Goal: Task Accomplishment & Management: Use online tool/utility

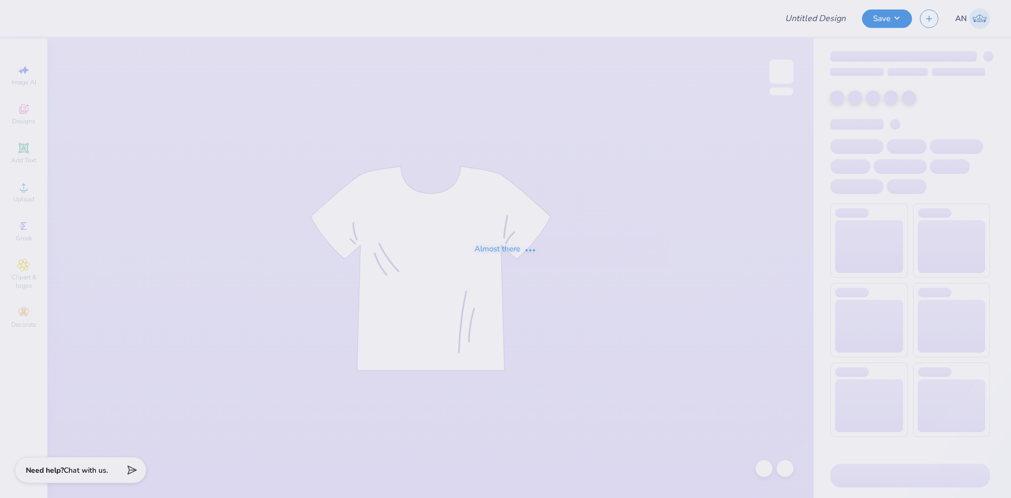
type input "Nova Car Wash Logo Update"
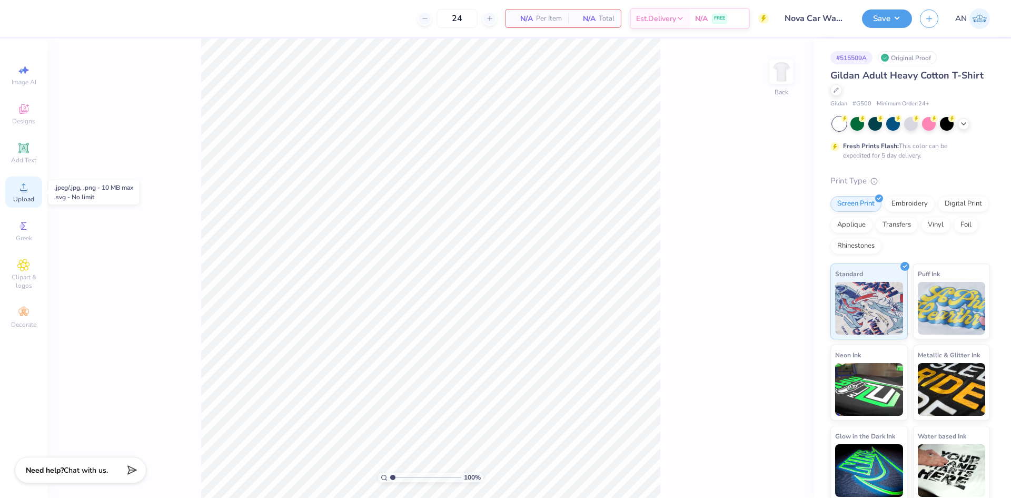
click at [32, 196] on span "Upload" at bounding box center [23, 199] width 21 height 8
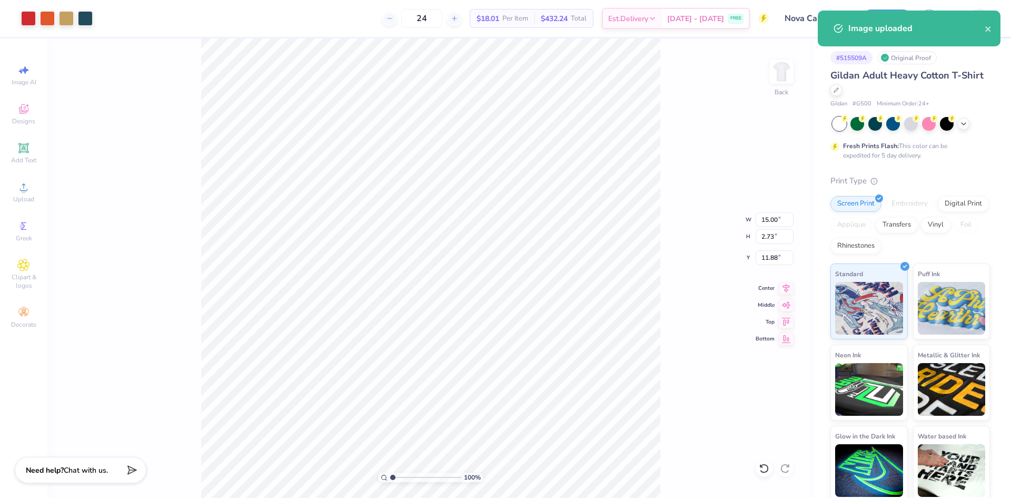
type input "3.54"
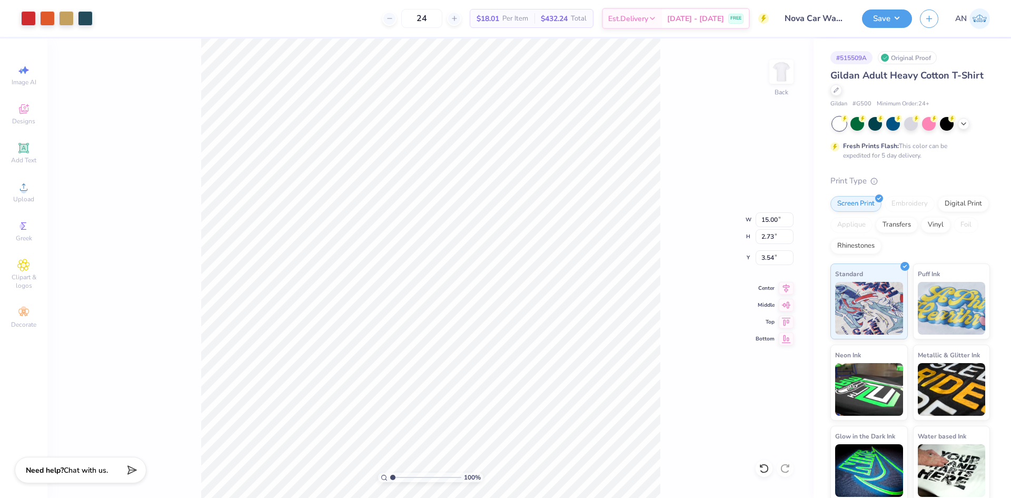
type input "8.19"
type input "1.49"
type input "3.99"
type input "2.46071092039641"
type input "4.06"
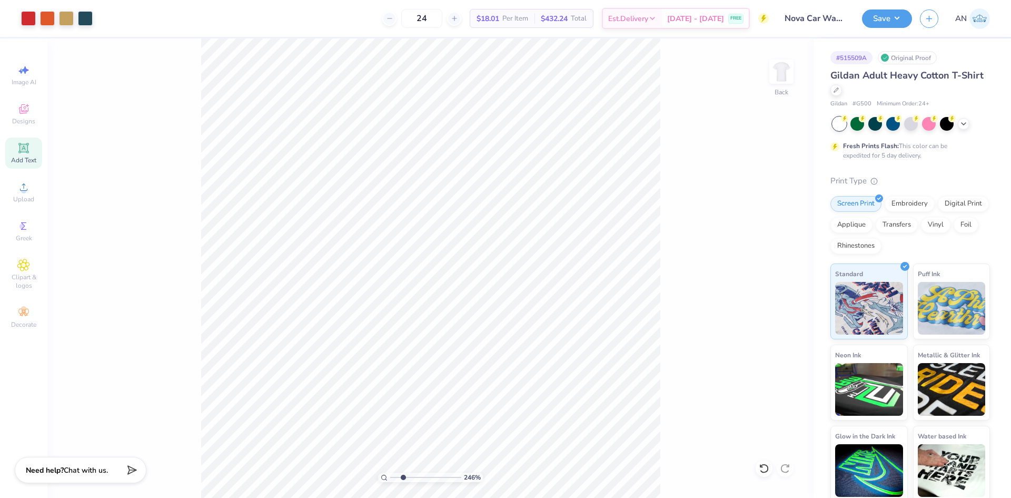
click at [24, 152] on icon at bounding box center [23, 148] width 10 height 10
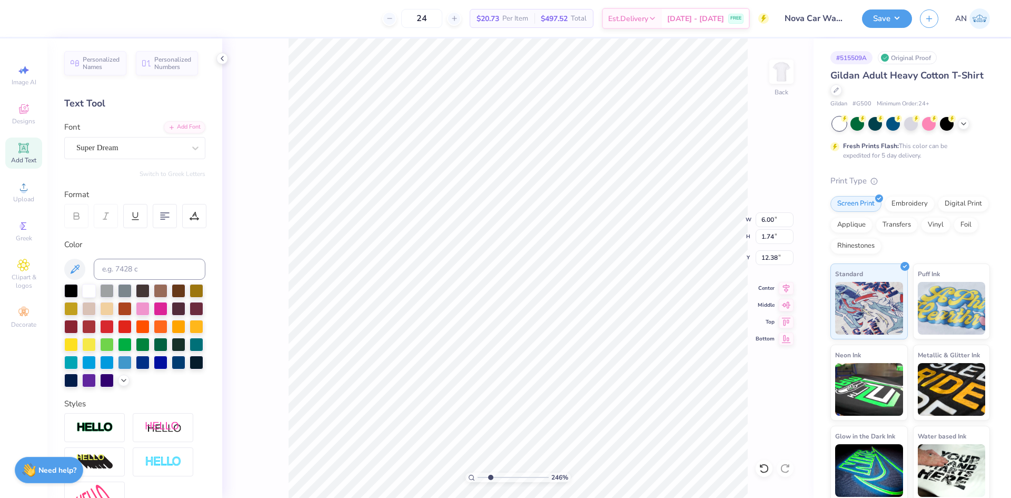
scroll to position [9, 1]
click at [169, 148] on div "Super Dream" at bounding box center [130, 148] width 111 height 16
type input "2.46071092039641"
type input "q"
click at [180, 123] on div "Add Font" at bounding box center [185, 126] width 42 height 12
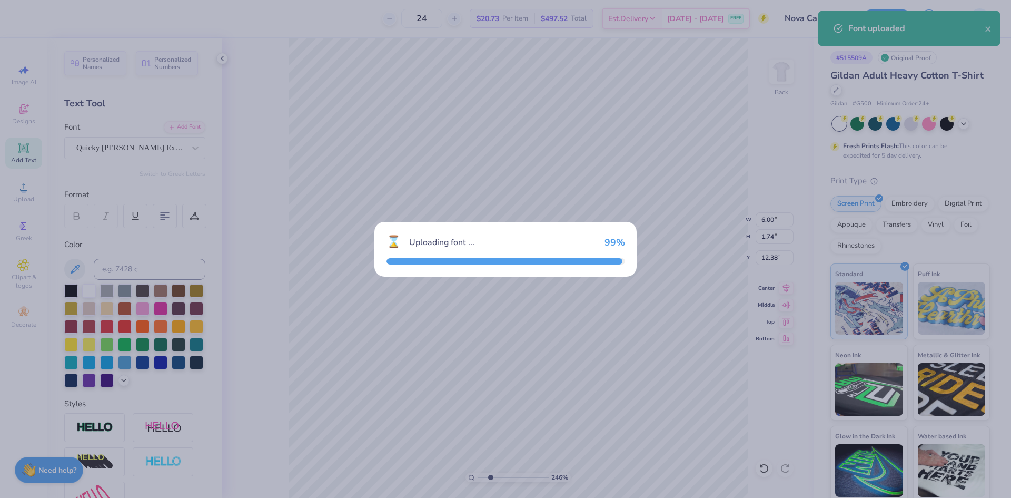
type input "2.46071092039641"
type input "5.61"
type input "1.64"
type input "12.43"
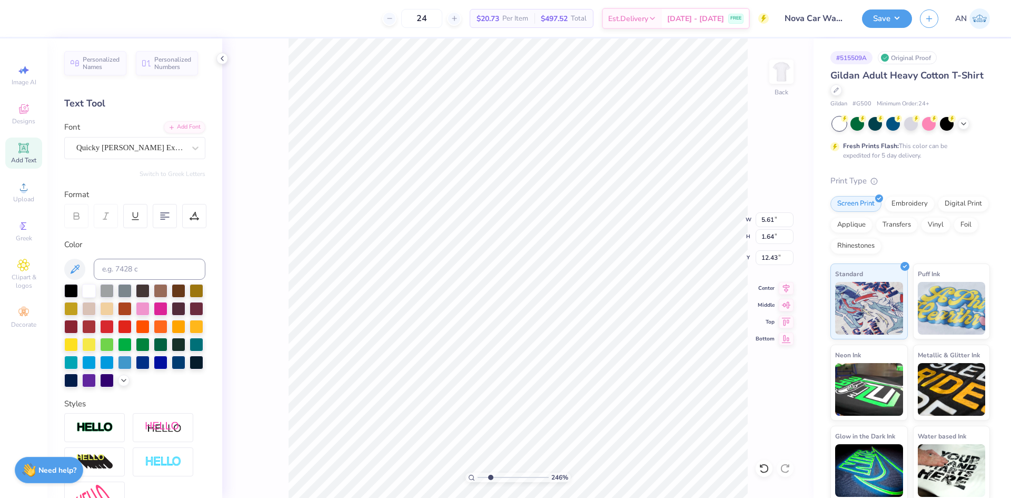
type input "2.46071092039641"
type textarea "C"
type input "2.46071092039641"
type textarea "CA"
type input "2.46071092039641"
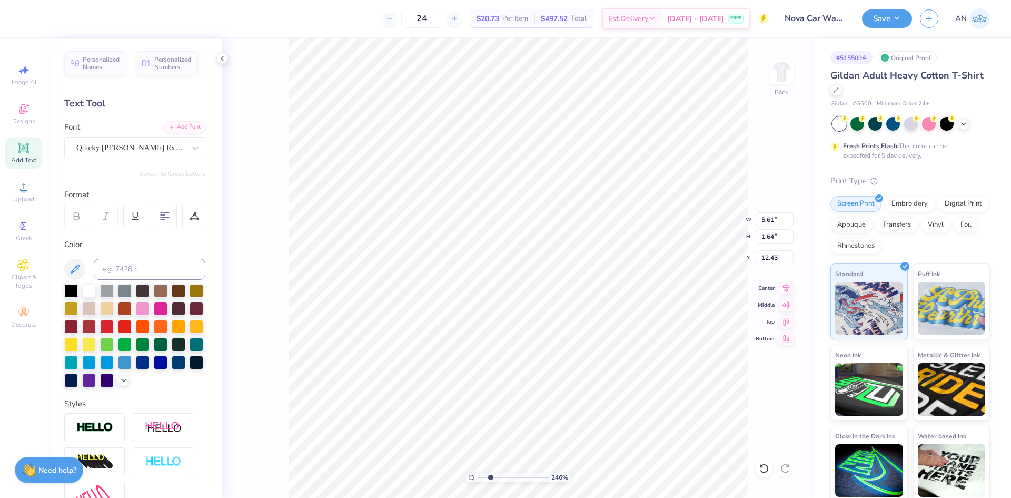
type textarea "CAR"
type input "2.46071092039641"
type textarea "CAR"
type input "2.46071092039641"
type textarea "CAR D"
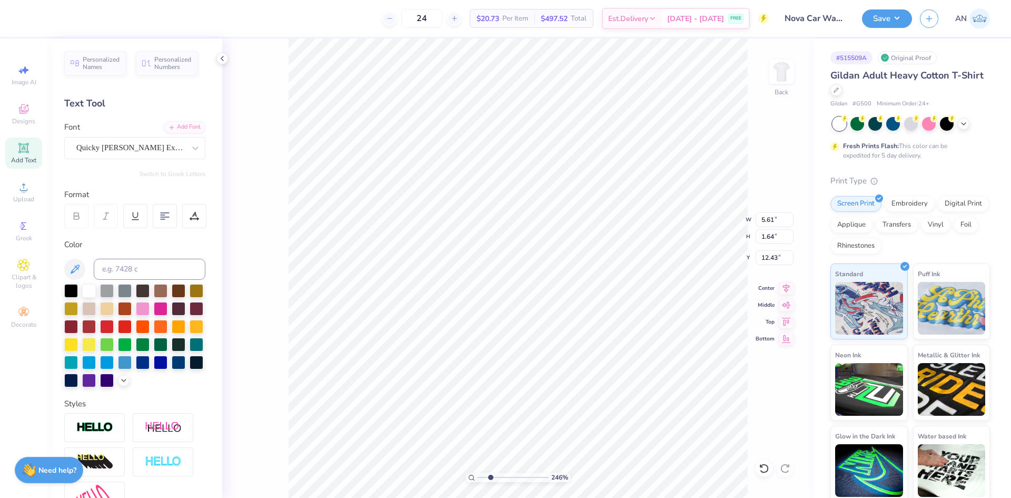
type input "2.46071092039641"
type textarea "CAR DE"
type input "2.46071092039641"
type textarea "CAR DET"
type input "2.46071092039641"
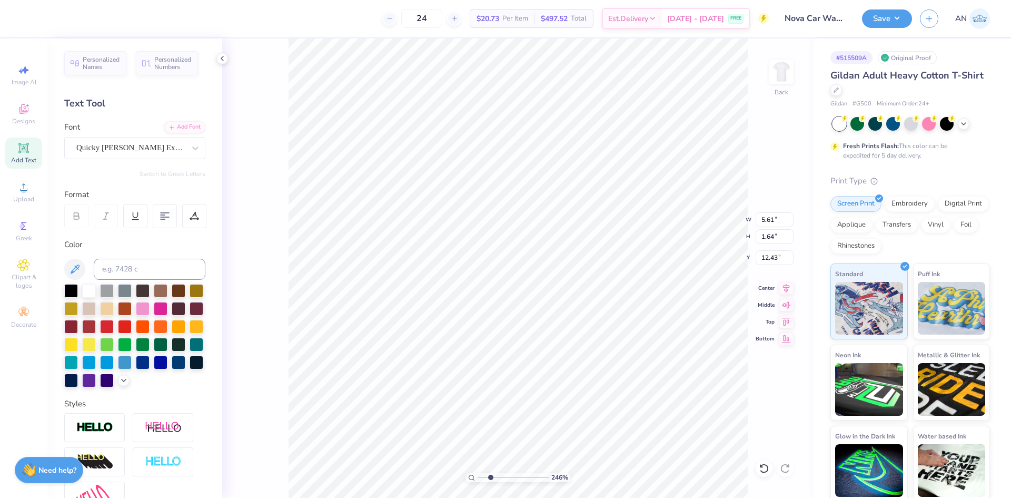
type textarea "CAR DETA"
type input "2.46071092039641"
type textarea "CAR DETAI"
type input "2.46071092039641"
type textarea "CAR DETAIL"
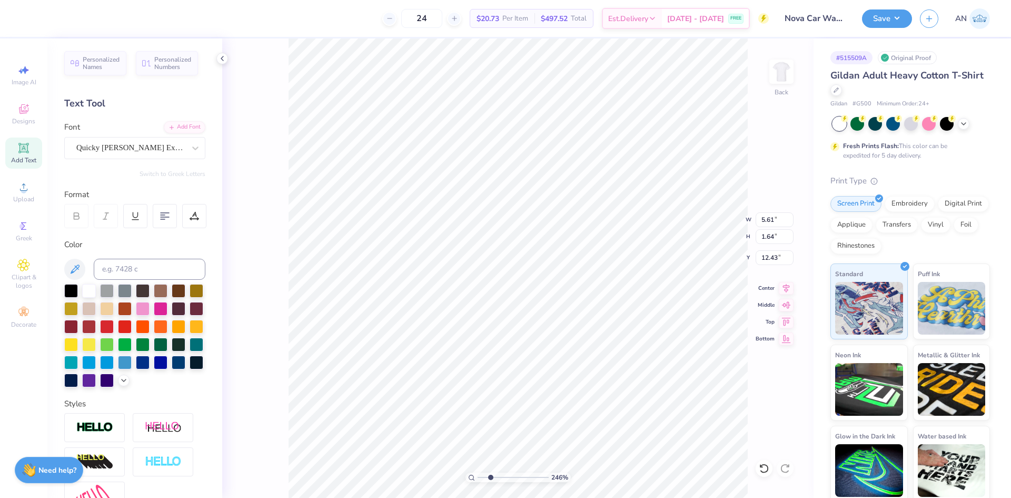
type input "2.46071092039641"
type textarea "CAR DETAILI"
type input "2.46071092039641"
type textarea "CAR DETAILIN"
type input "2.46071092039641"
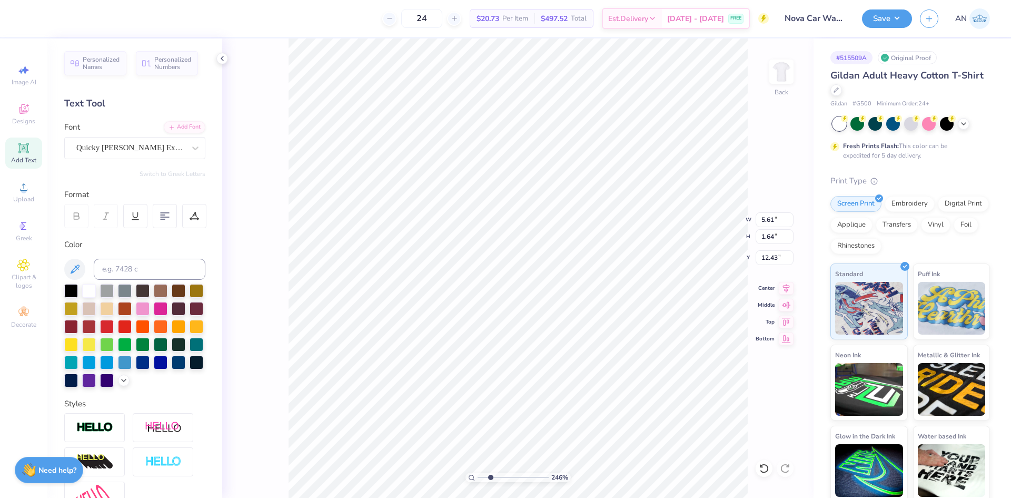
type textarea "CAR DETAILING"
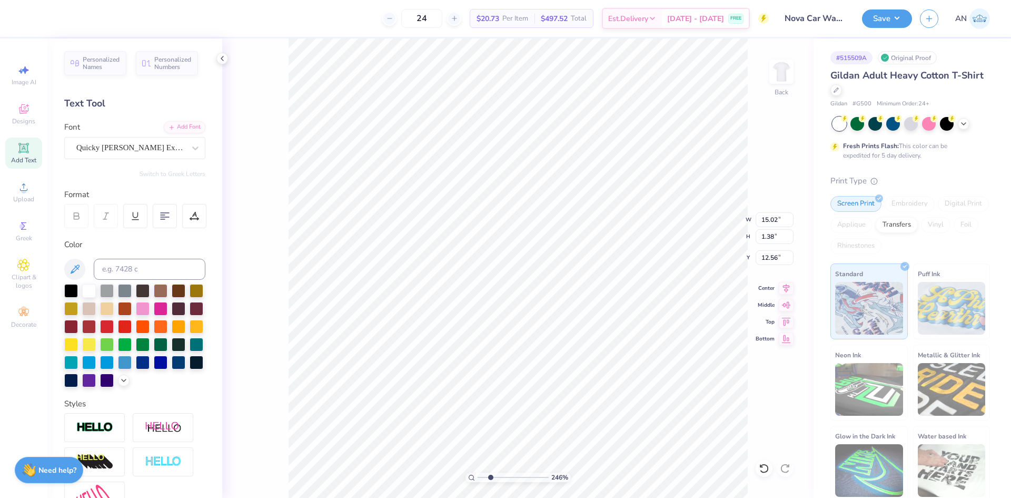
type input "2.46071092039641"
type input "3.60"
type input "0.33"
type input "13.61"
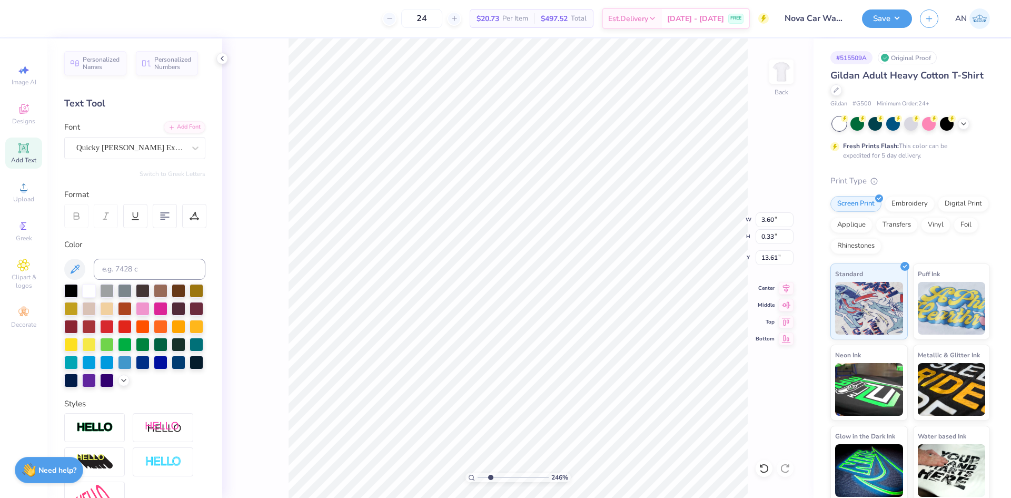
type input "2.46071092039641"
type input "6.06"
type input "2.46071092039641"
type input "2.23"
type input "0.21"
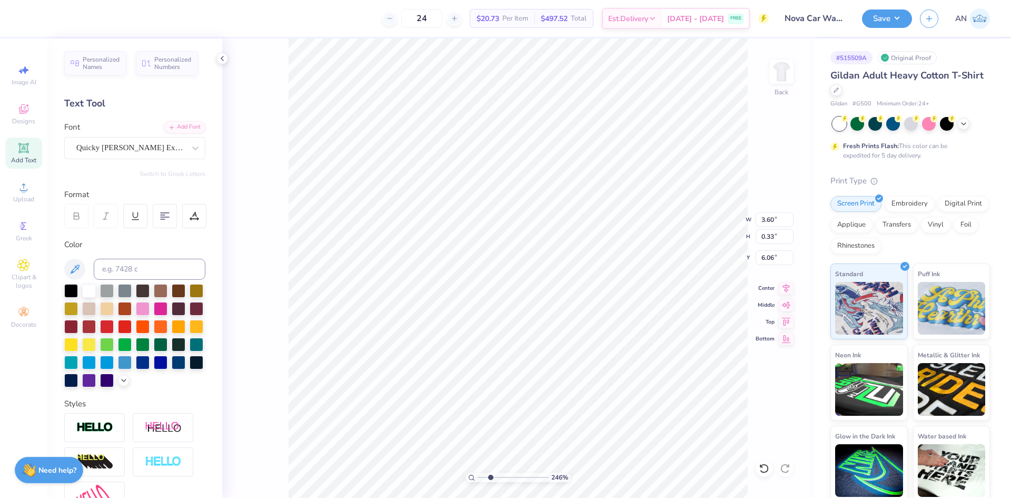
type input "6.19"
drag, startPoint x: 188, startPoint y: 214, endPoint x: 174, endPoint y: 226, distance: 17.9
click at [188, 215] on div at bounding box center [194, 216] width 24 height 24
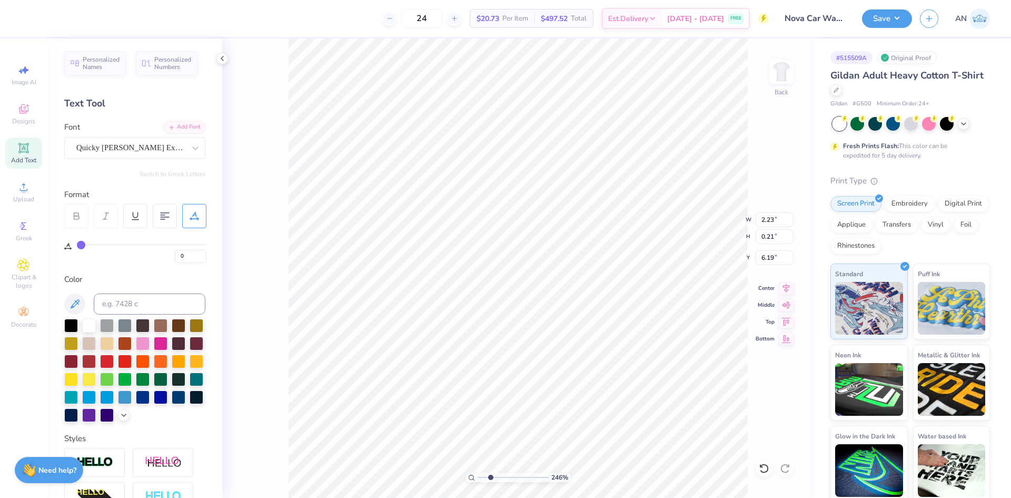
type input "2"
type input "3"
type input "5"
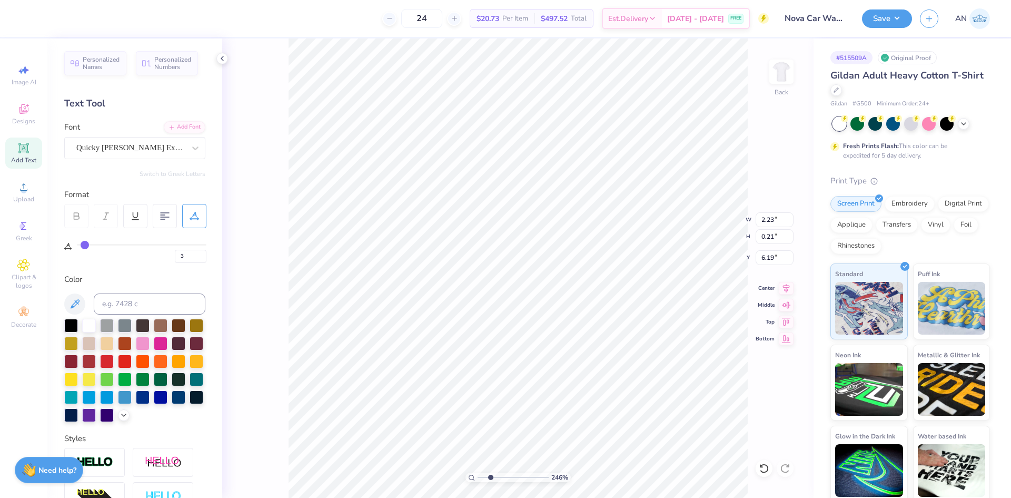
type input "5"
type input "7"
type input "8"
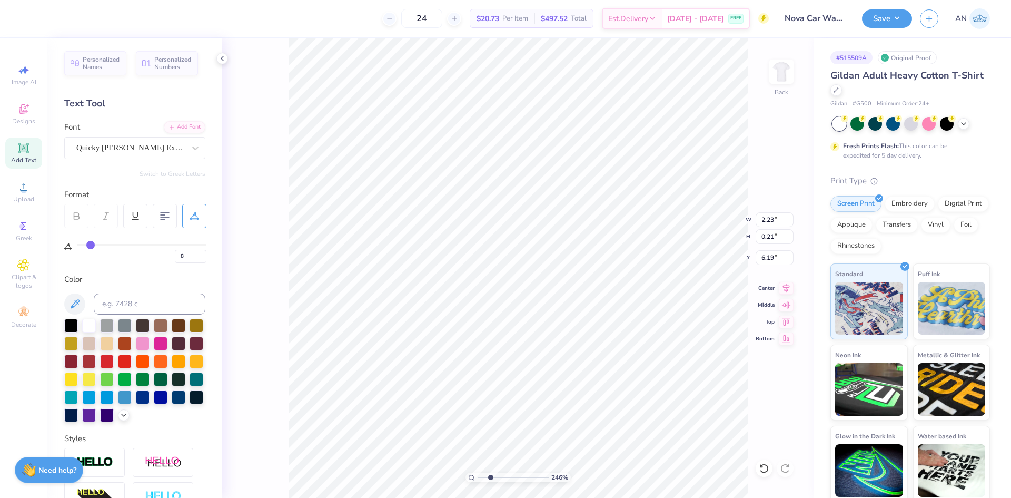
type input "10"
type input "13"
type input "15"
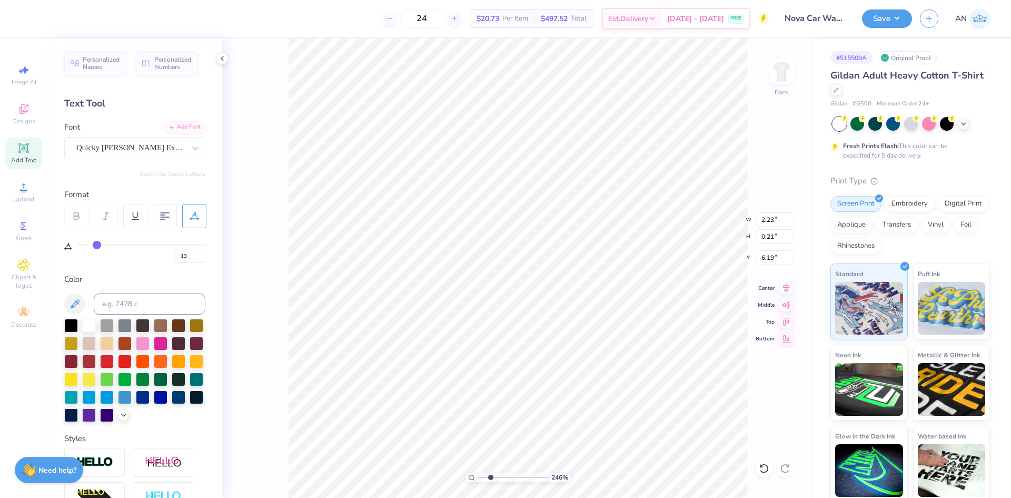
type input "15"
type input "18"
type input "20"
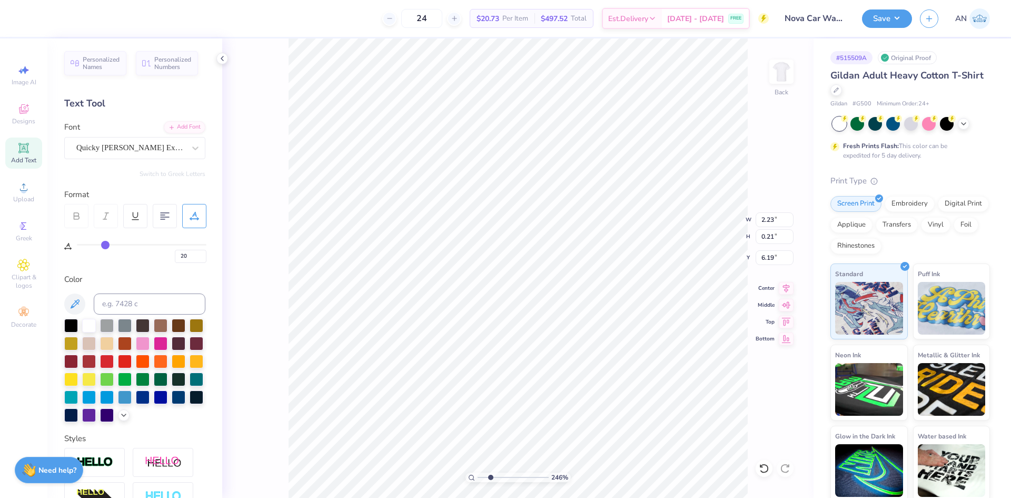
type input "27"
type input "30"
type input "33"
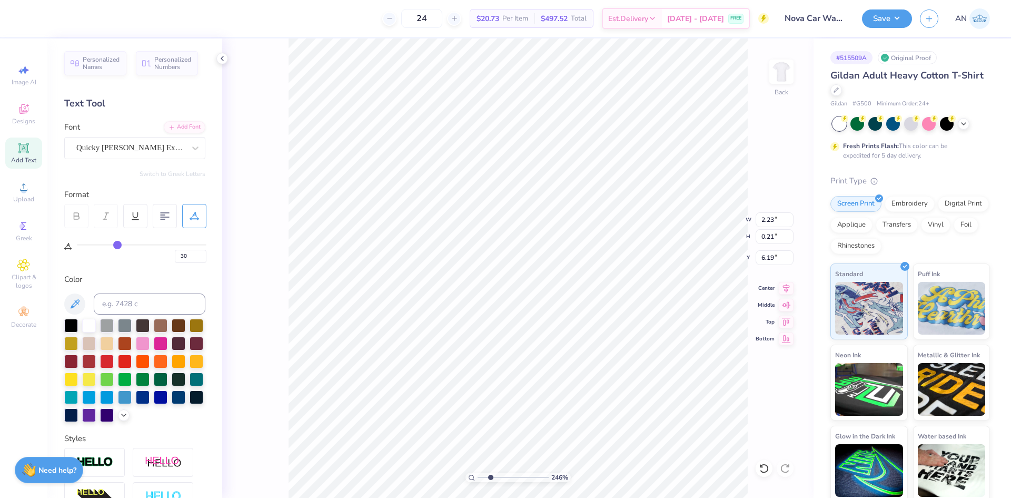
type input "33"
type input "37"
type input "40"
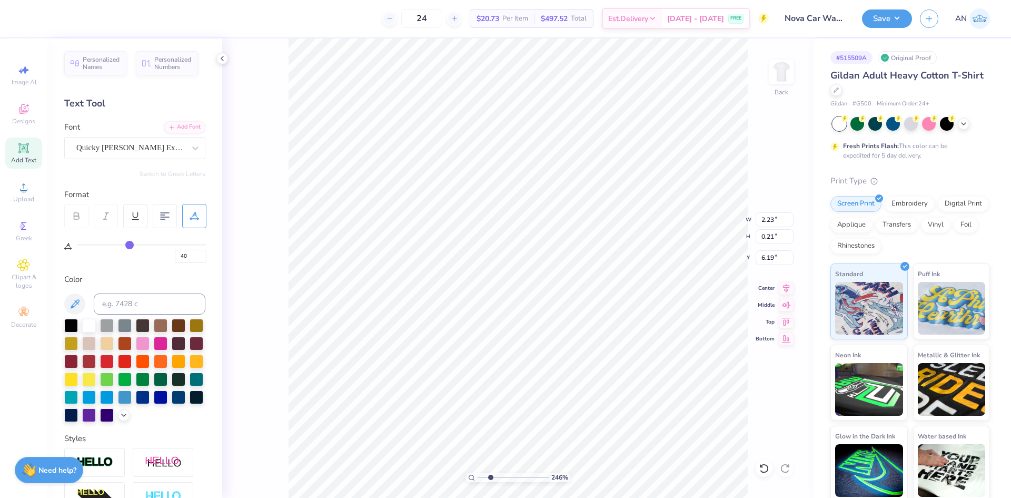
type input "43"
type input "46"
type input "47"
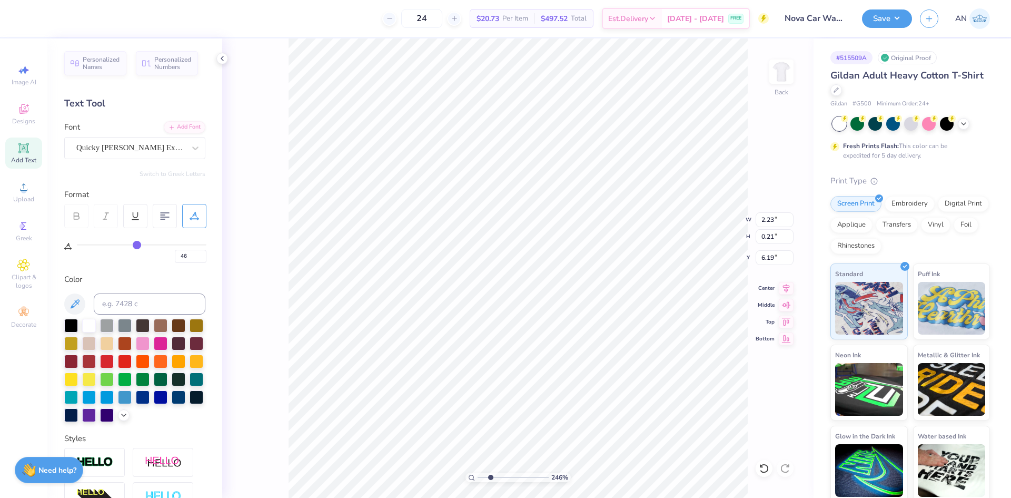
type input "47"
type input "50"
type input "52"
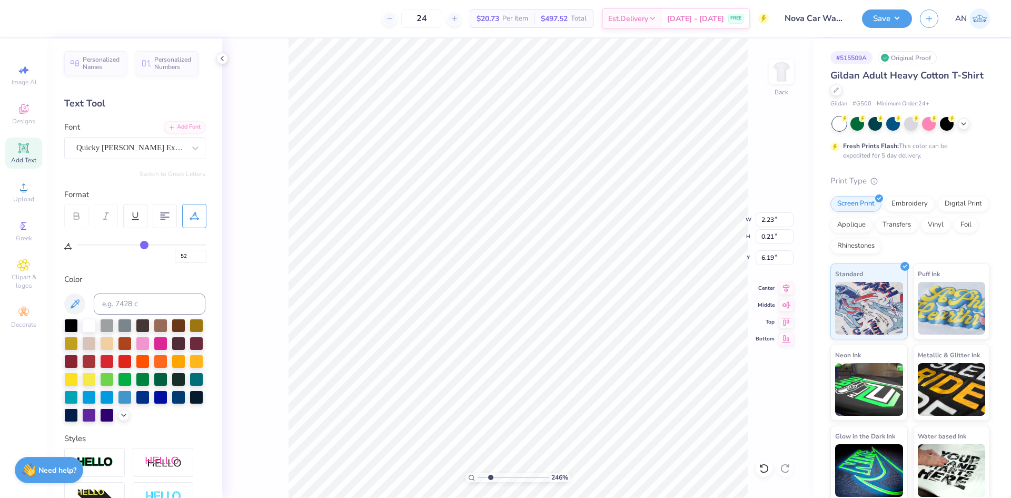
type input "53"
type input "55"
type input "57"
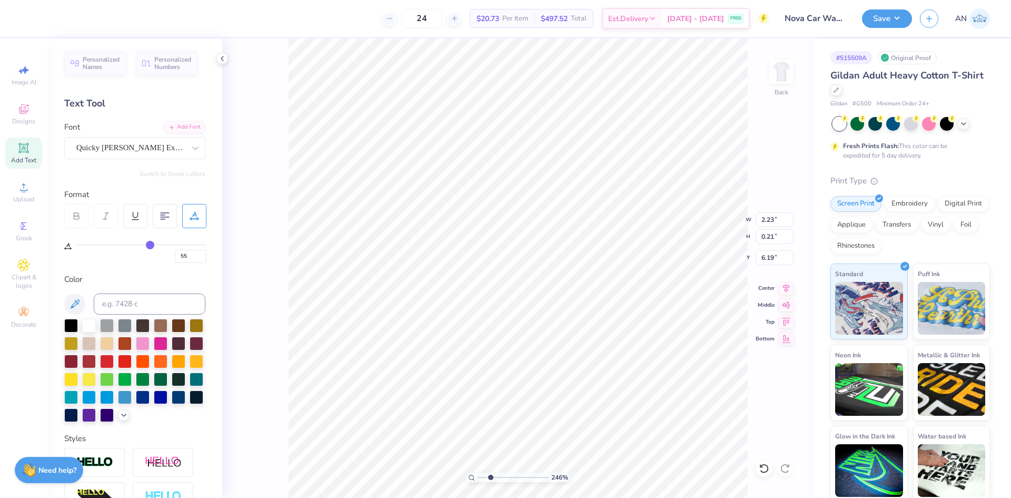
type input "57"
type input "58"
type input "60"
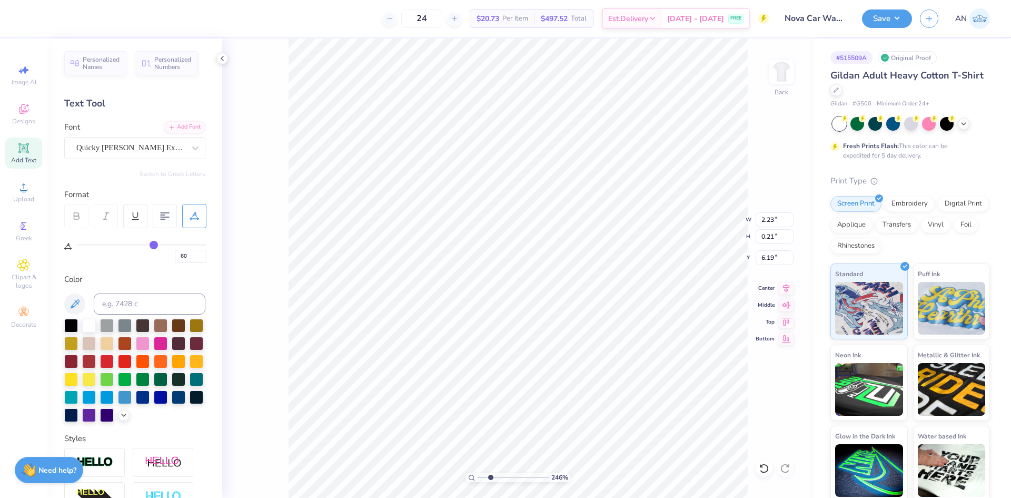
type input "61"
type input "62"
type input "63"
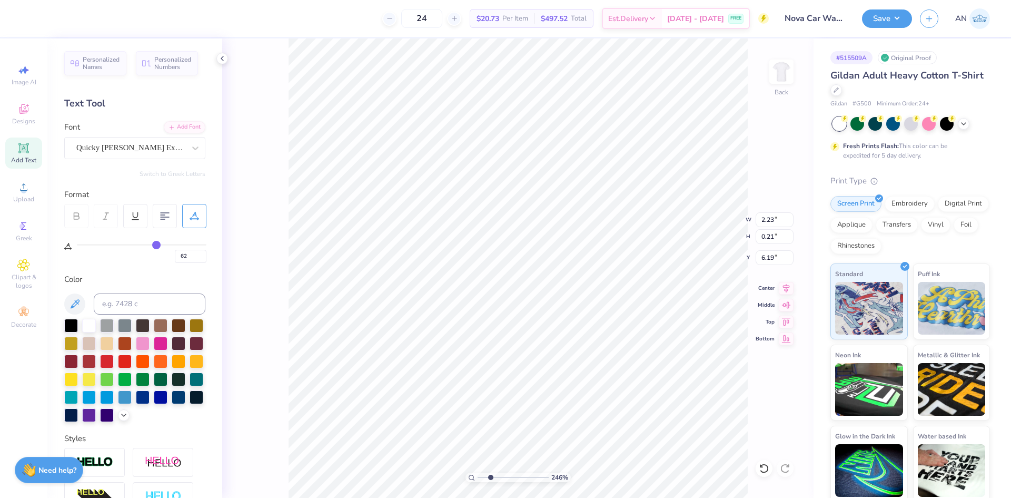
type input "63"
type input "65"
type input "66"
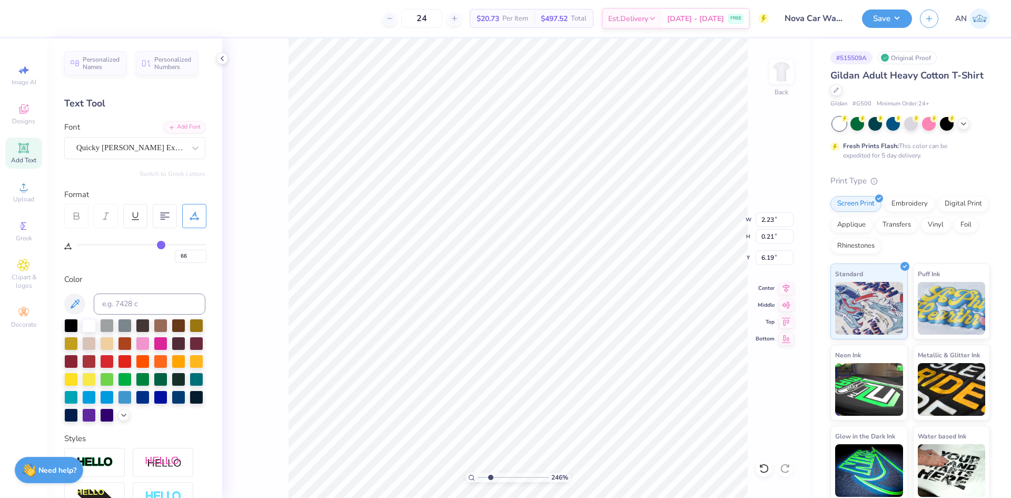
type input "67"
type input "68"
type input "69"
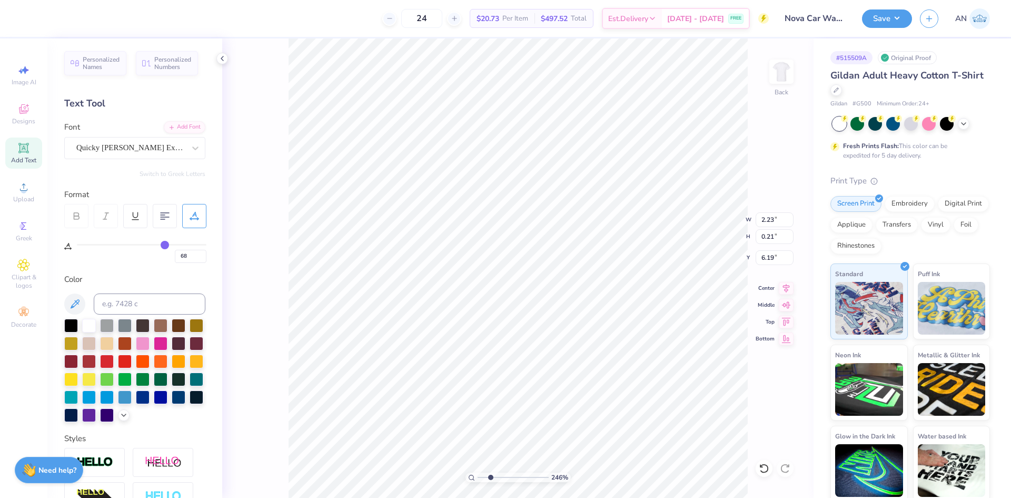
type input "69"
type input "70"
type input "71"
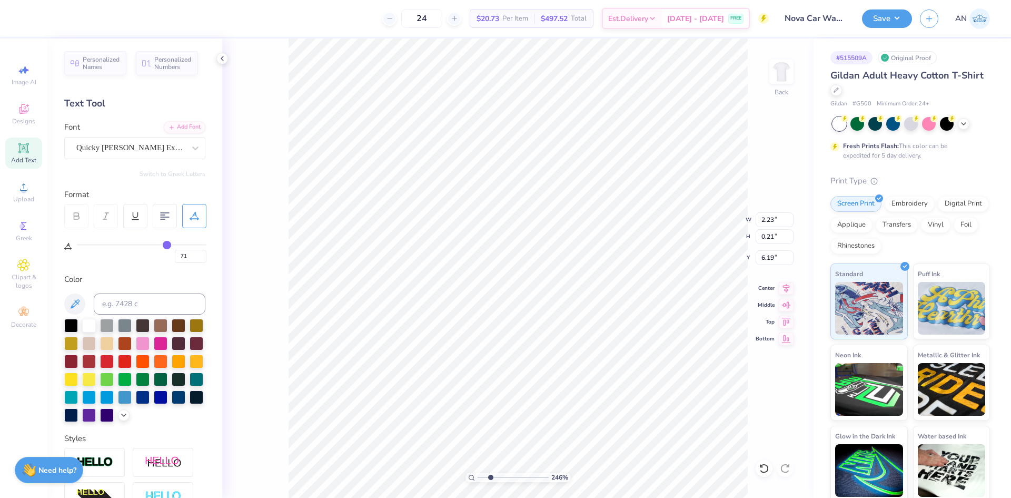
type input "72"
type input "73"
type input "74"
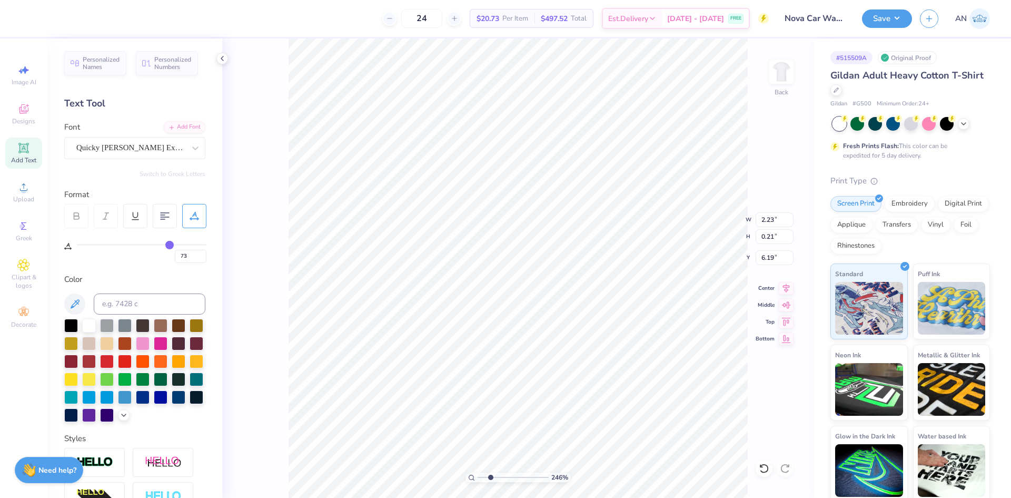
type input "74"
type input "75"
type input "76"
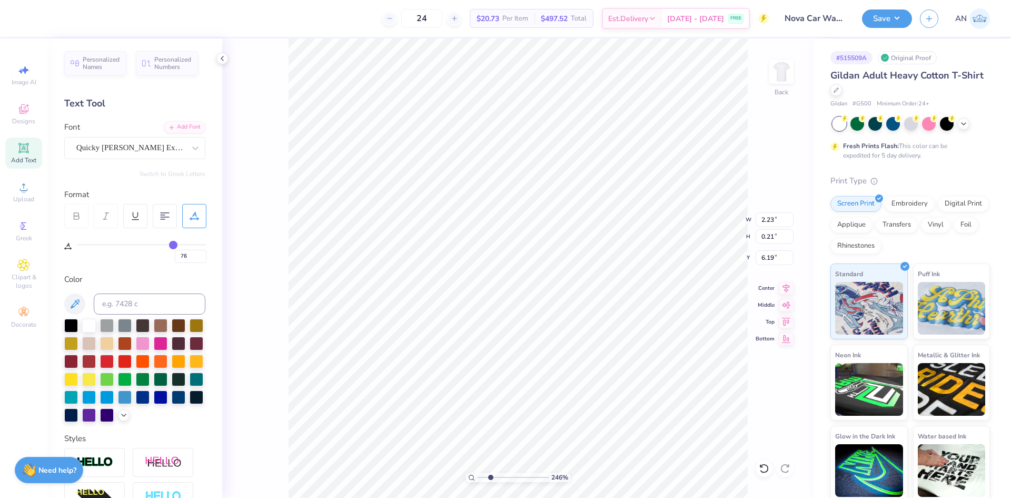
type input "75"
drag, startPoint x: 83, startPoint y: 244, endPoint x: 172, endPoint y: 246, distance: 89.6
type input "75"
click at [172, 245] on input "range" at bounding box center [142, 245] width 130 height 2
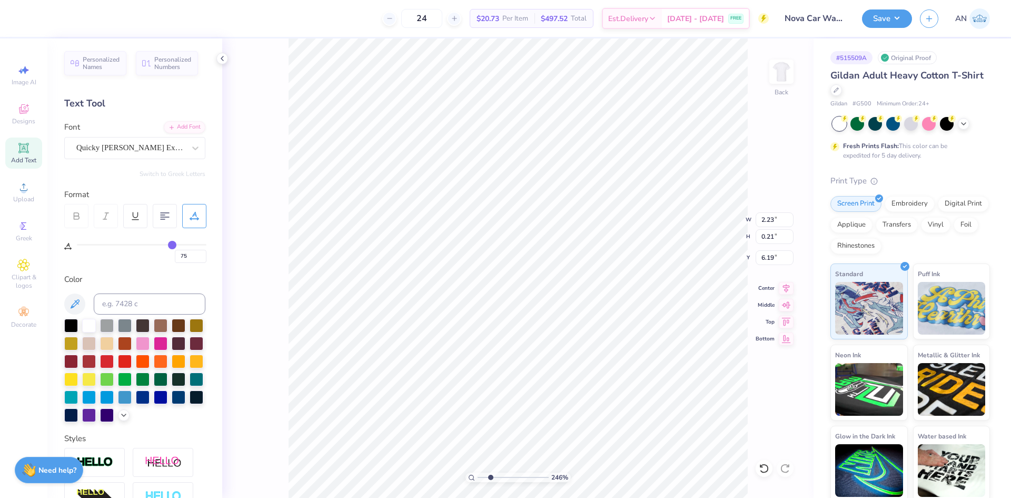
type input "2.46071092039641"
type input "5.04"
type input "2.46071092039641"
type input "6.01"
type input "76"
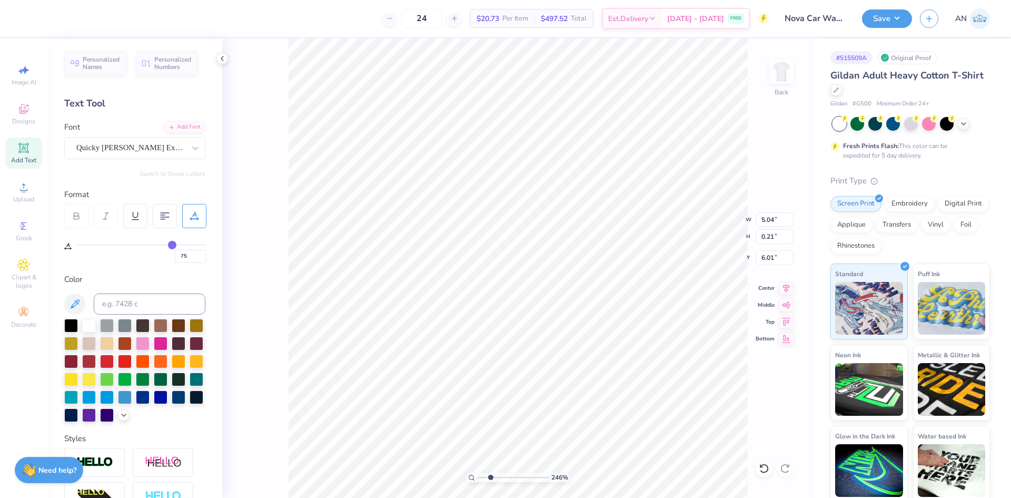
type input "76"
type input "77"
type input "78"
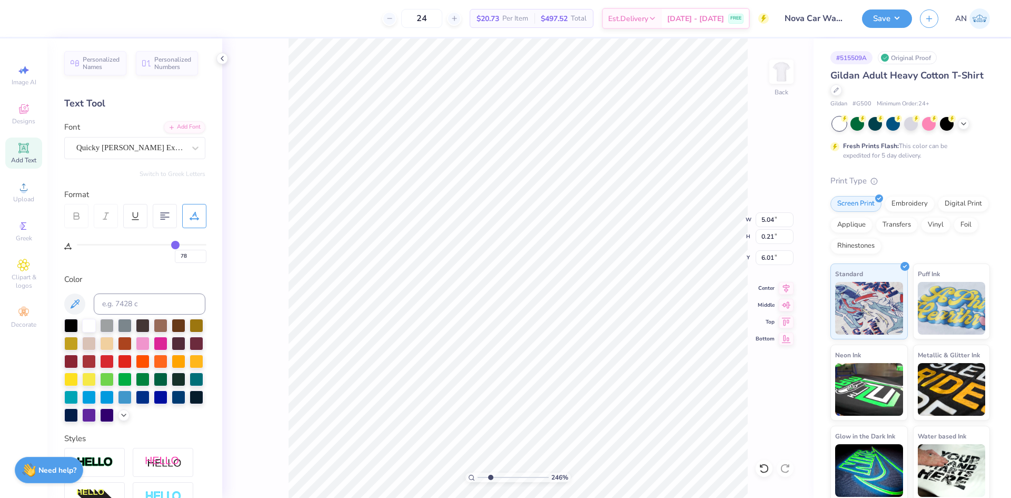
type input "79"
type input "80"
type input "81"
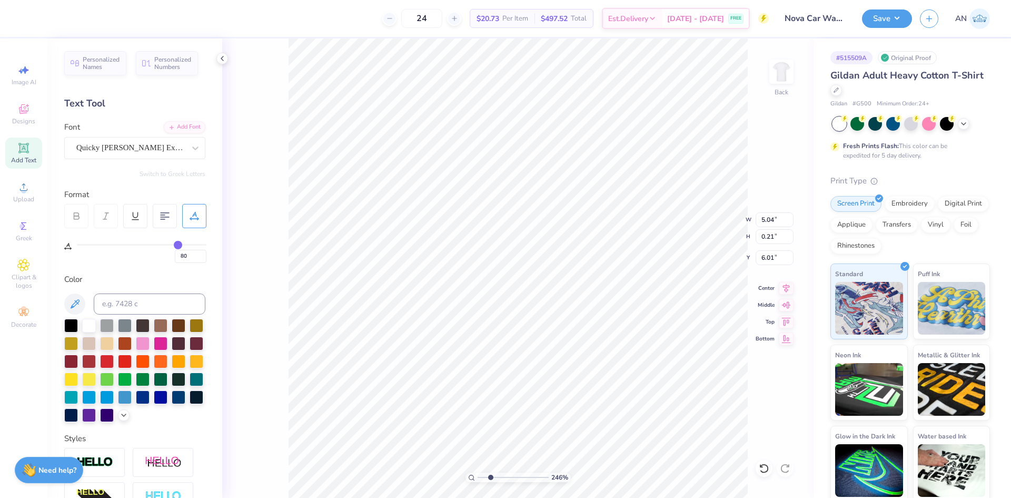
type input "81"
type input "83"
type input "85"
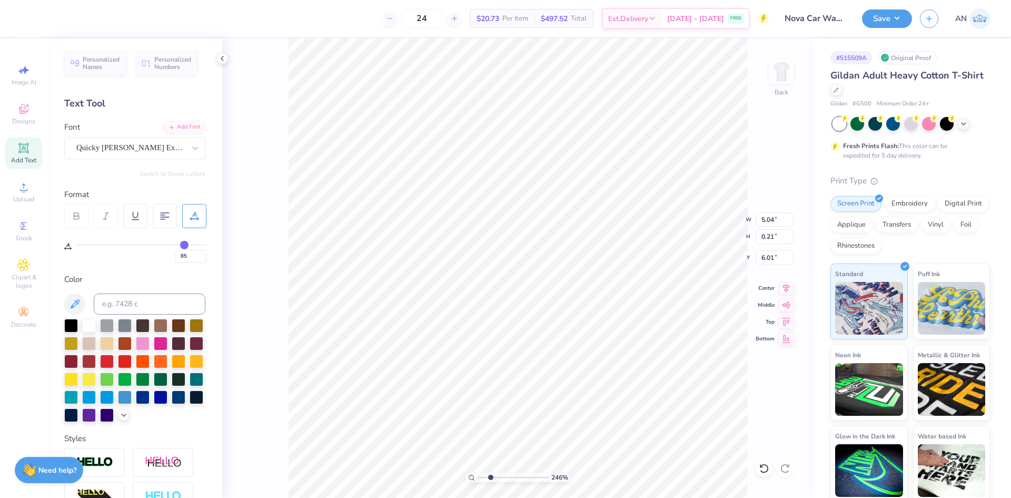
type input "87"
type input "89"
type input "92"
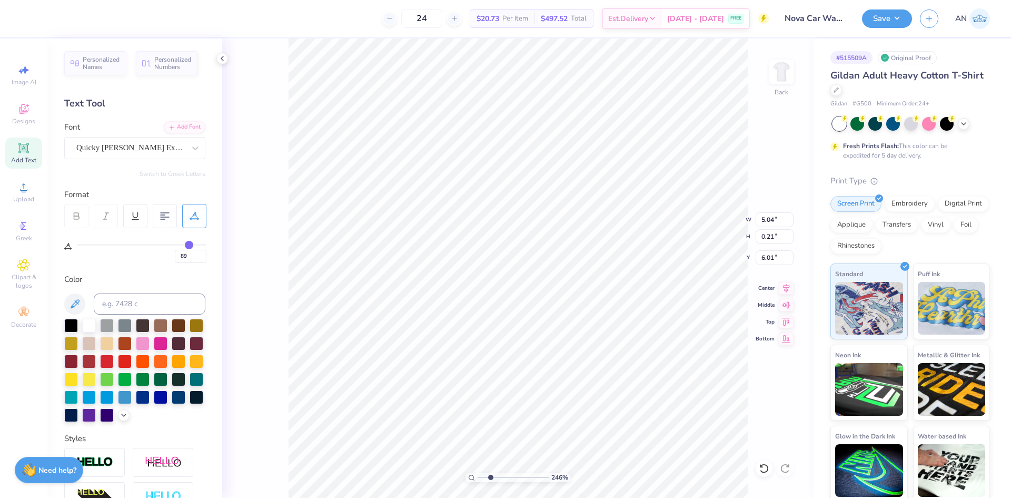
type input "92"
type input "93"
type input "96"
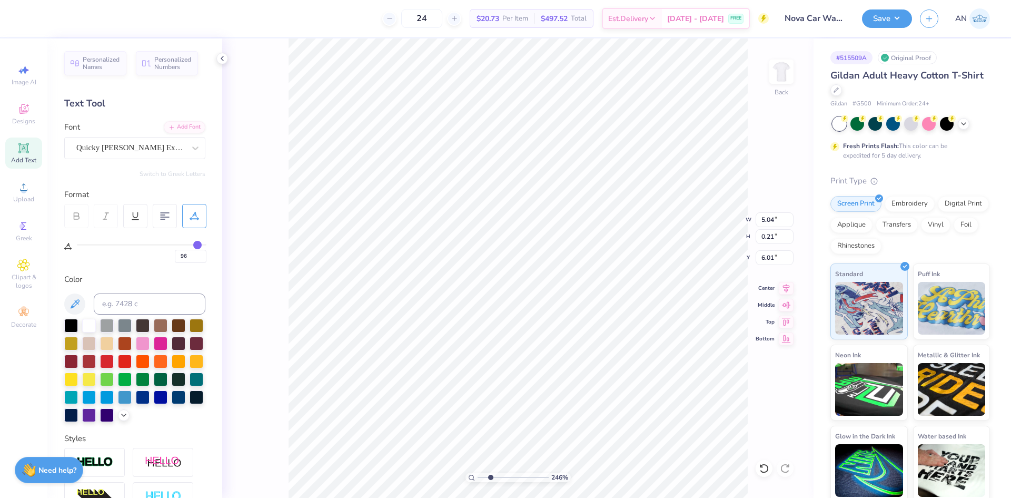
type input "98"
type input "100"
drag, startPoint x: 171, startPoint y: 246, endPoint x: 227, endPoint y: 241, distance: 56.1
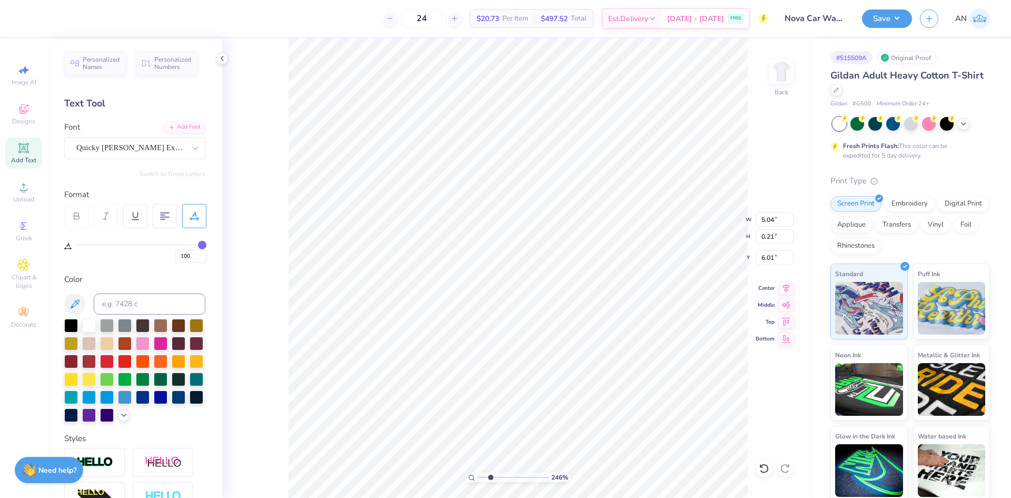
type input "100"
click at [206, 244] on input "range" at bounding box center [142, 245] width 130 height 2
type input "2.46071092039641"
type input "5.97"
type input "2.46071092039641"
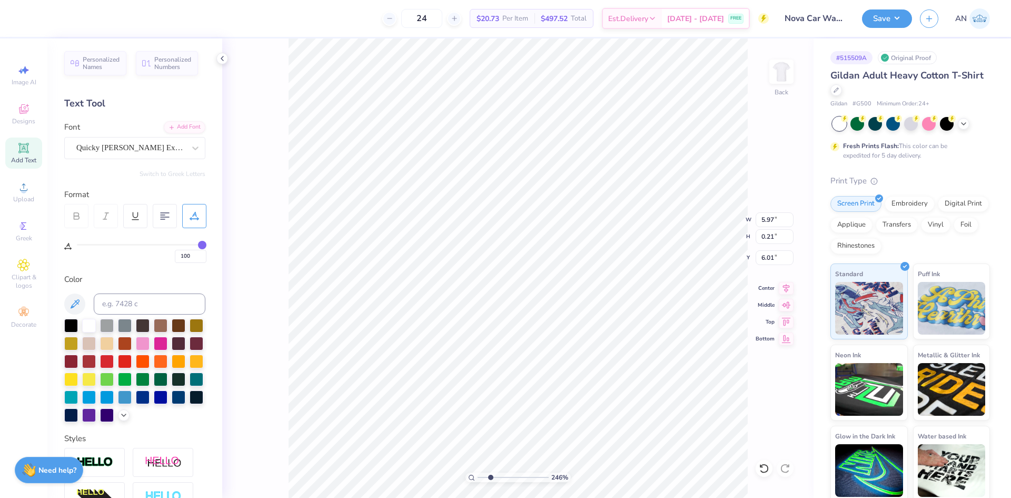
type input "7.40"
type input "0.25"
type input "2.46071092039641"
type input "5.73"
type input "2.46071092039641"
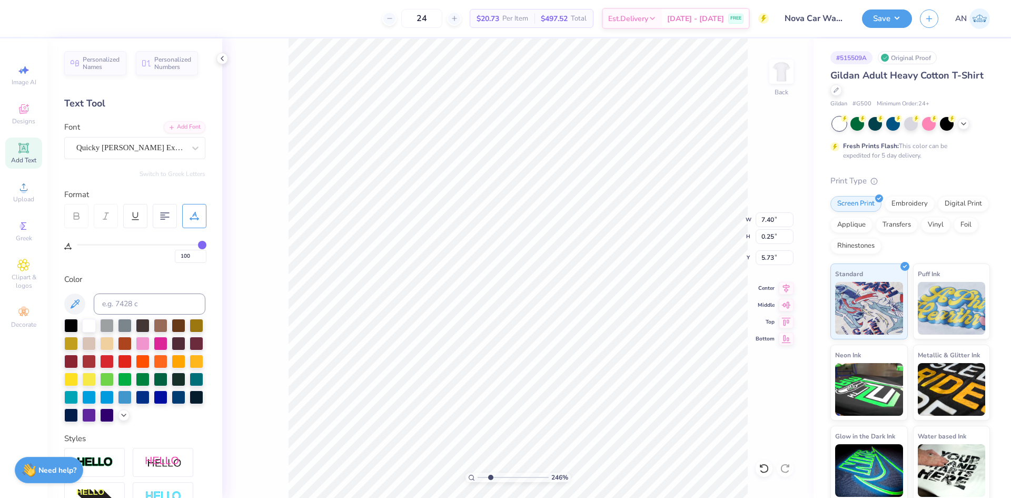
type input "7.67"
type input "0.26"
click at [221, 56] on icon at bounding box center [222, 58] width 8 height 8
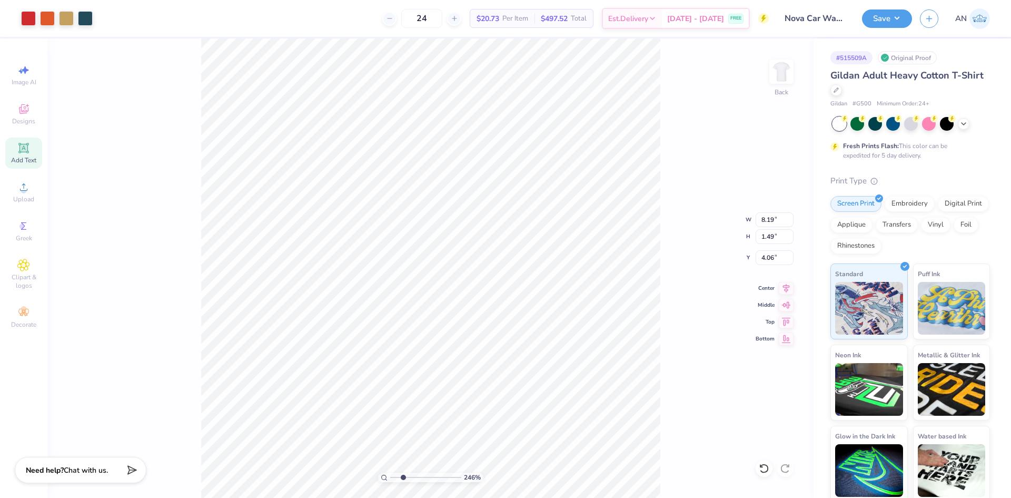
type input "2.46071092039641"
type input "7.67"
type input "0.26"
type input "5.70"
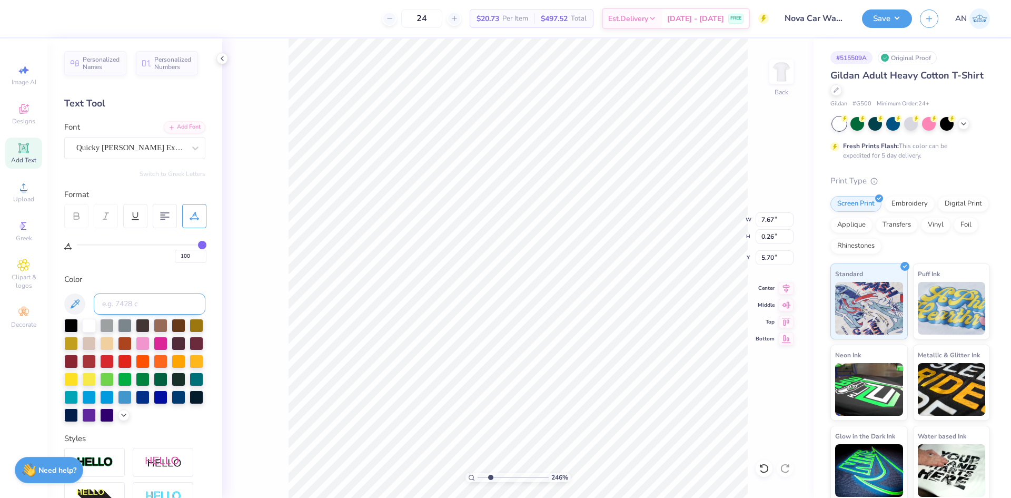
click at [151, 302] on input at bounding box center [150, 303] width 112 height 21
type input "7477"
click at [255, 65] on div "246 % Back W 8.19 8.19 " H 1.49 1.49 " Y 4.06 4.06 " Center Middle Top Bottom" at bounding box center [517, 267] width 591 height 459
click at [87, 19] on div at bounding box center [85, 17] width 15 height 15
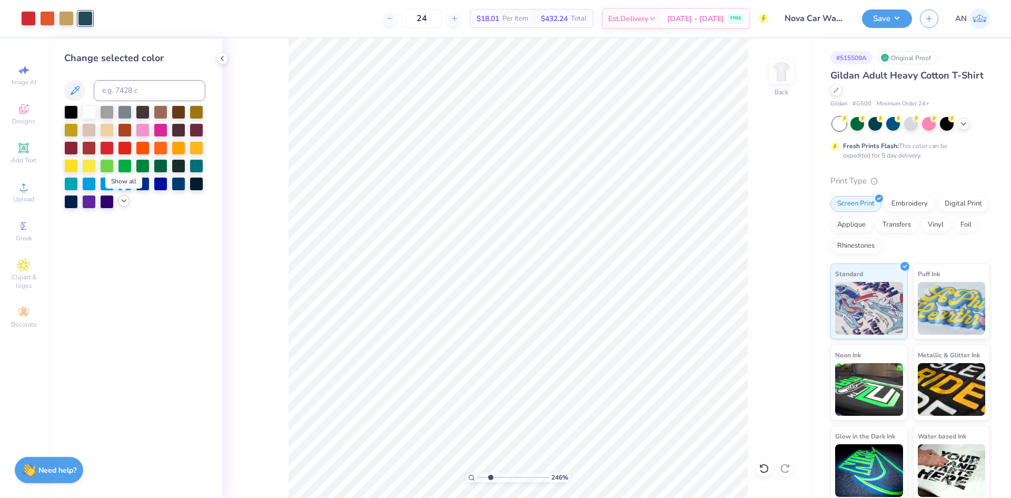
click at [123, 203] on icon at bounding box center [124, 200] width 8 height 8
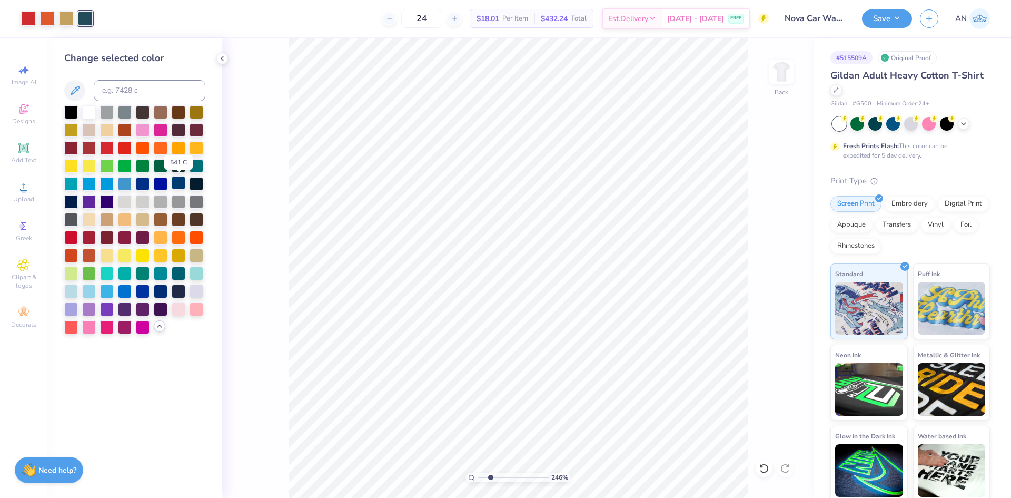
click at [176, 185] on div at bounding box center [179, 183] width 14 height 14
click at [27, 21] on div at bounding box center [28, 17] width 15 height 15
click at [75, 233] on div at bounding box center [71, 237] width 14 height 14
click at [41, 18] on div at bounding box center [47, 17] width 15 height 15
click at [178, 238] on div at bounding box center [179, 237] width 14 height 14
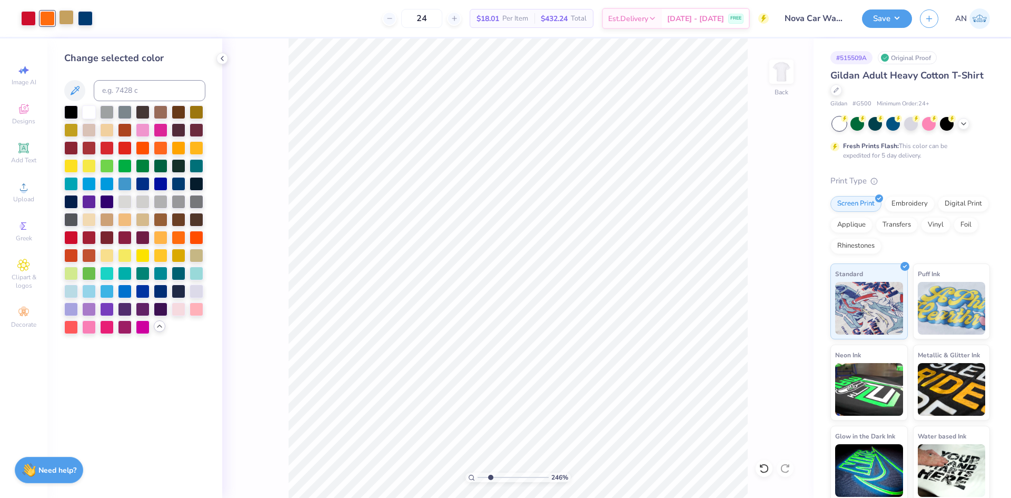
click at [66, 15] on div at bounding box center [66, 17] width 15 height 15
click at [198, 149] on div at bounding box center [197, 147] width 14 height 14
click at [158, 253] on div at bounding box center [161, 255] width 14 height 14
click at [252, 195] on div "246 % Back" at bounding box center [517, 267] width 591 height 459
click at [279, 325] on div "246 % Back" at bounding box center [517, 267] width 591 height 459
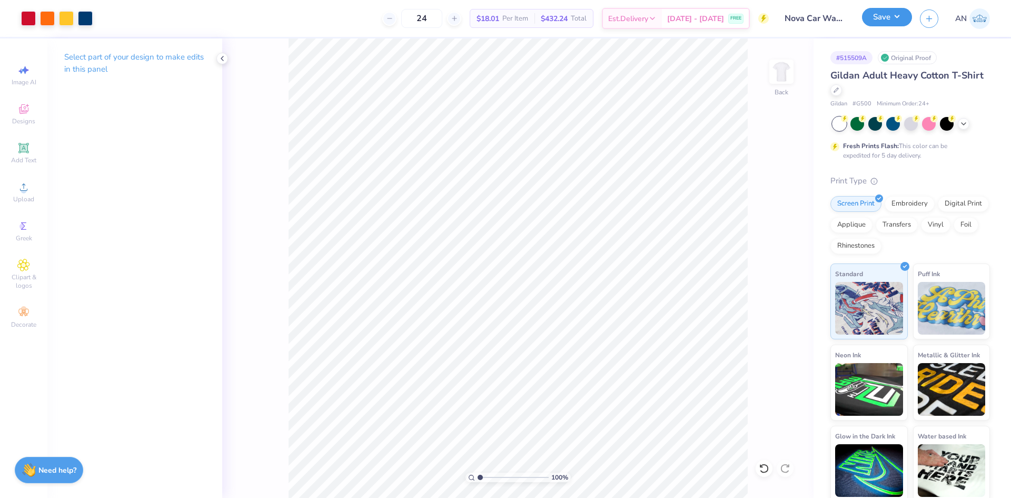
click at [898, 13] on button "Save" at bounding box center [887, 17] width 50 height 18
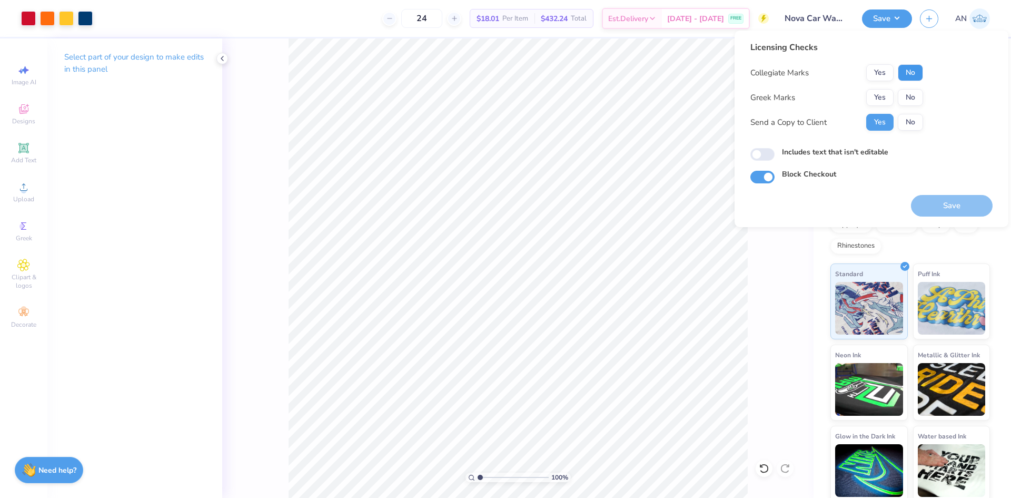
click at [921, 69] on button "No" at bounding box center [910, 72] width 25 height 17
click at [913, 97] on button "No" at bounding box center [910, 97] width 25 height 17
type input "1"
click at [948, 207] on button "Save" at bounding box center [952, 206] width 82 height 22
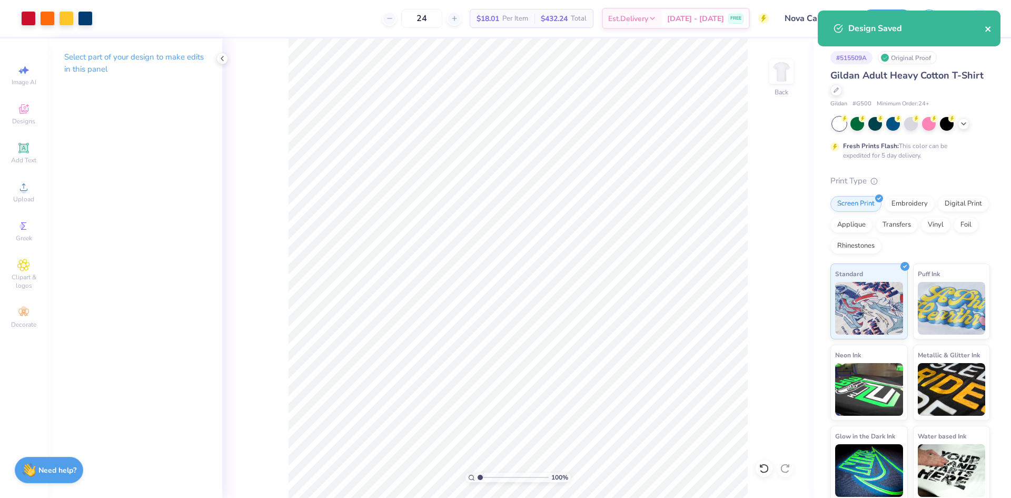
click at [986, 25] on icon "close" at bounding box center [988, 29] width 7 height 8
